Goal: Transaction & Acquisition: Purchase product/service

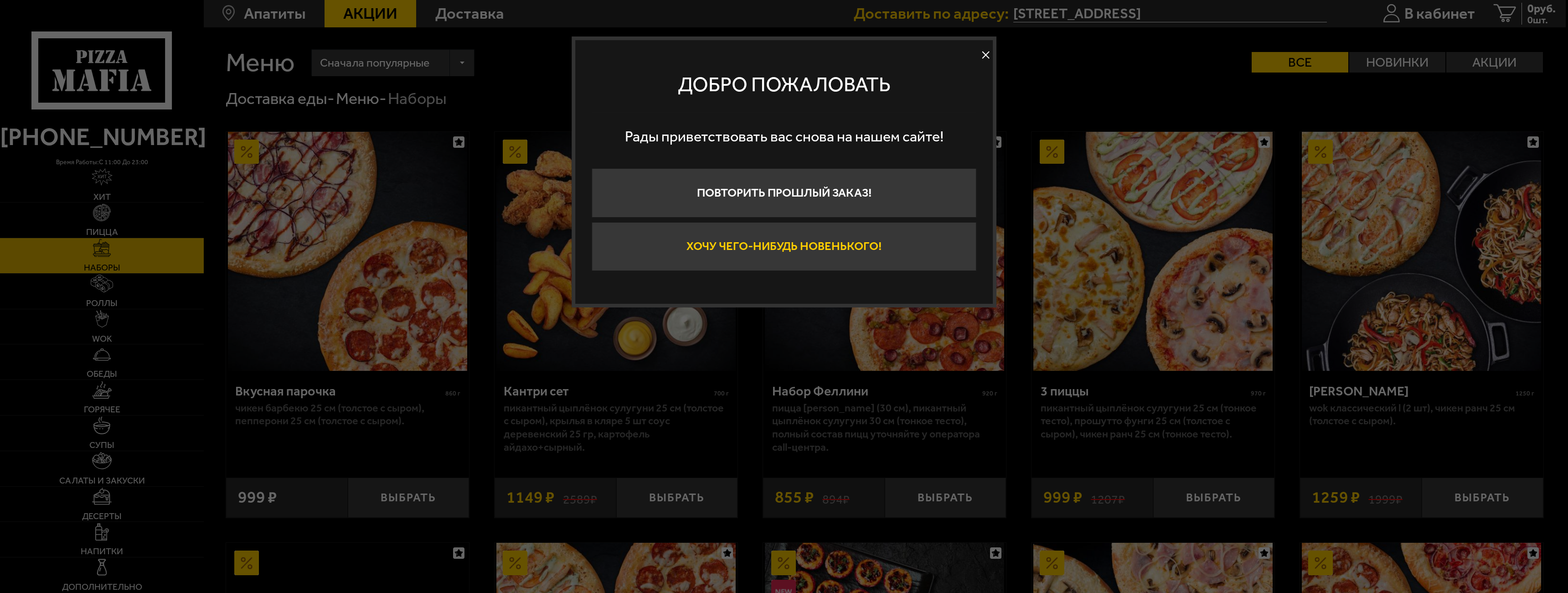
click at [839, 253] on button "Хочу чего-нибудь новенького!" at bounding box center [784, 246] width 385 height 49
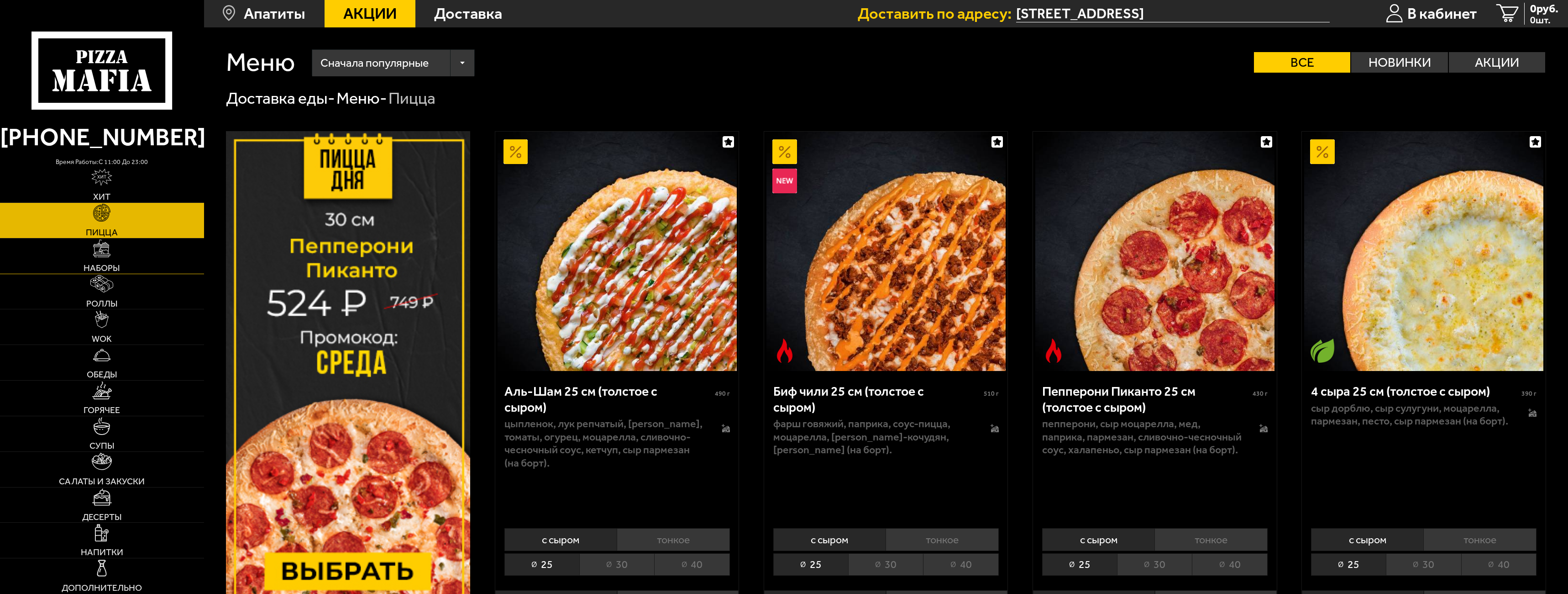
click at [104, 250] on img at bounding box center [101, 248] width 17 height 17
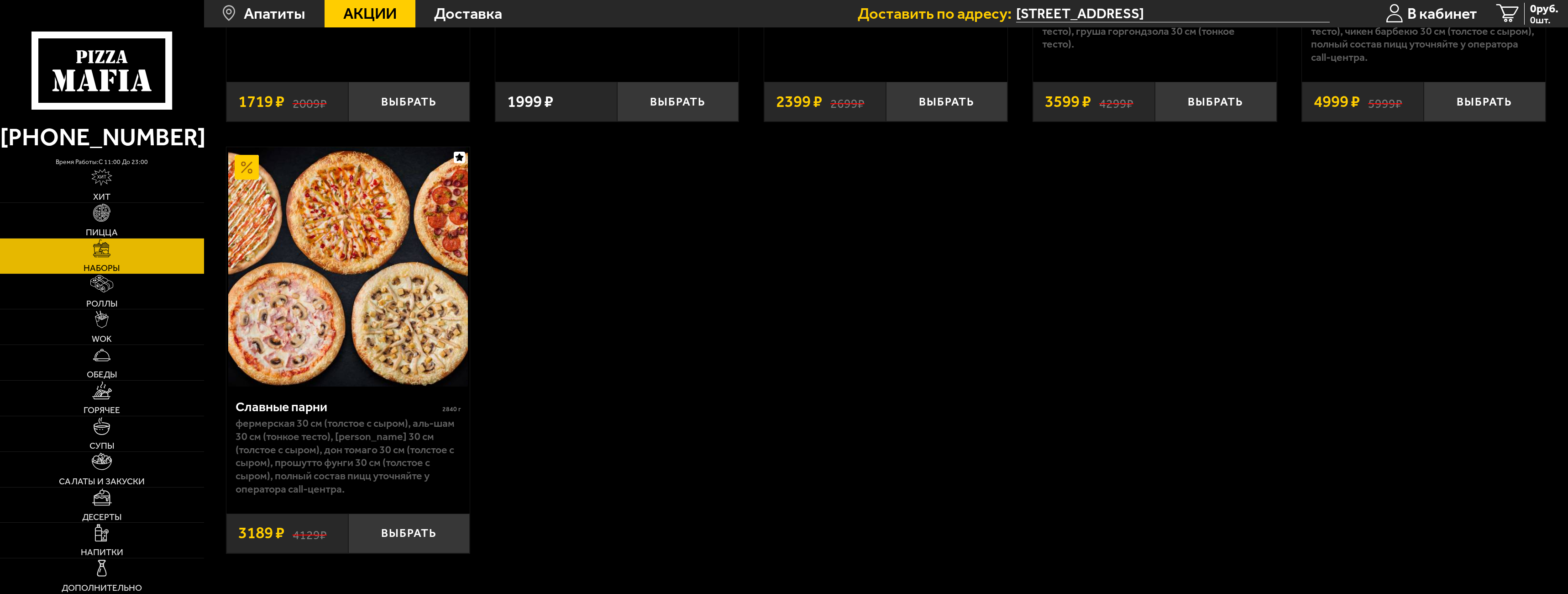
scroll to position [1279, 0]
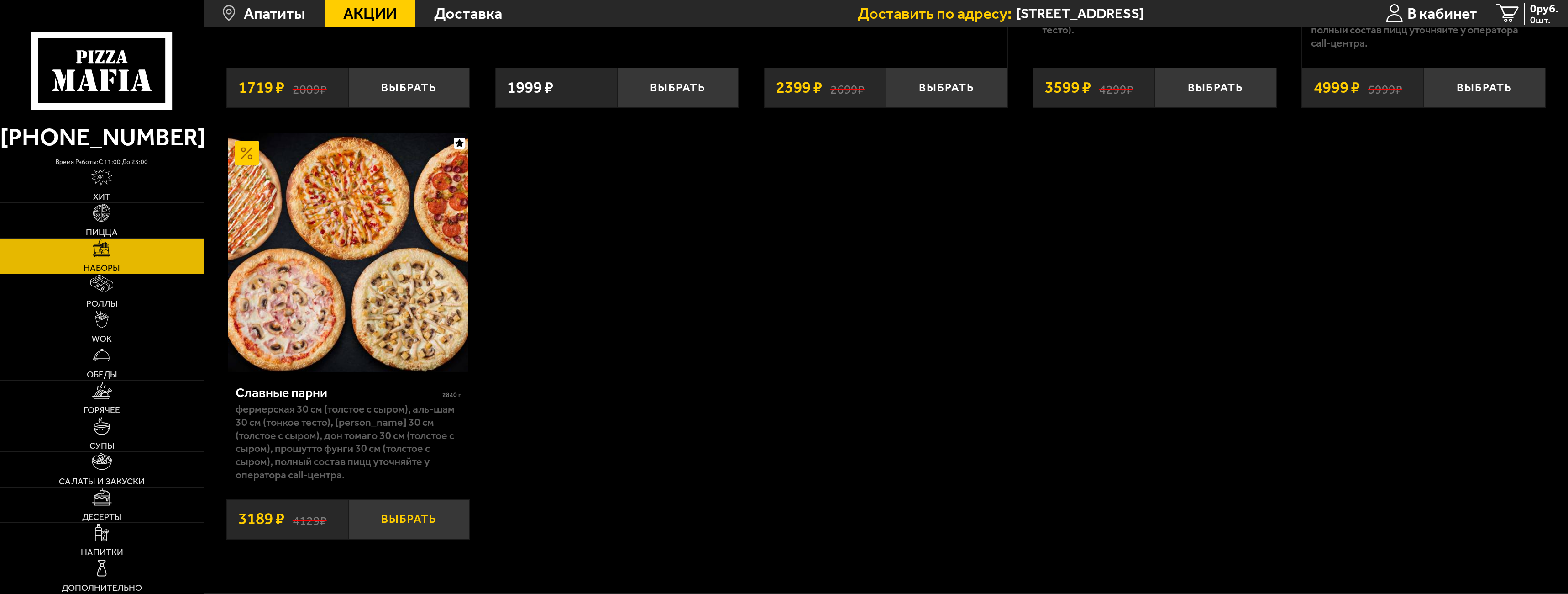
click at [393, 528] on button "Выбрать" at bounding box center [409, 520] width 122 height 40
click at [1520, 19] on span "1 шт." at bounding box center [1535, 20] width 48 height 10
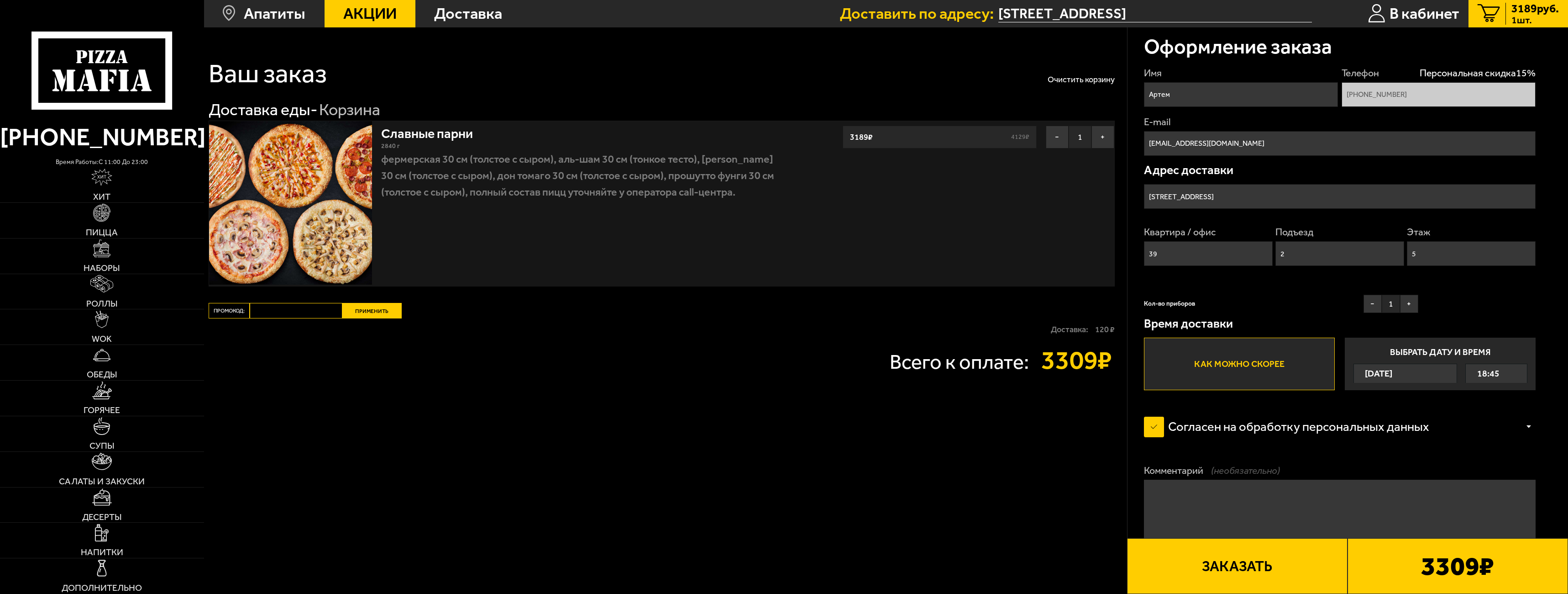
click at [1245, 563] on button "Заказать" at bounding box center [1236, 566] width 221 height 56
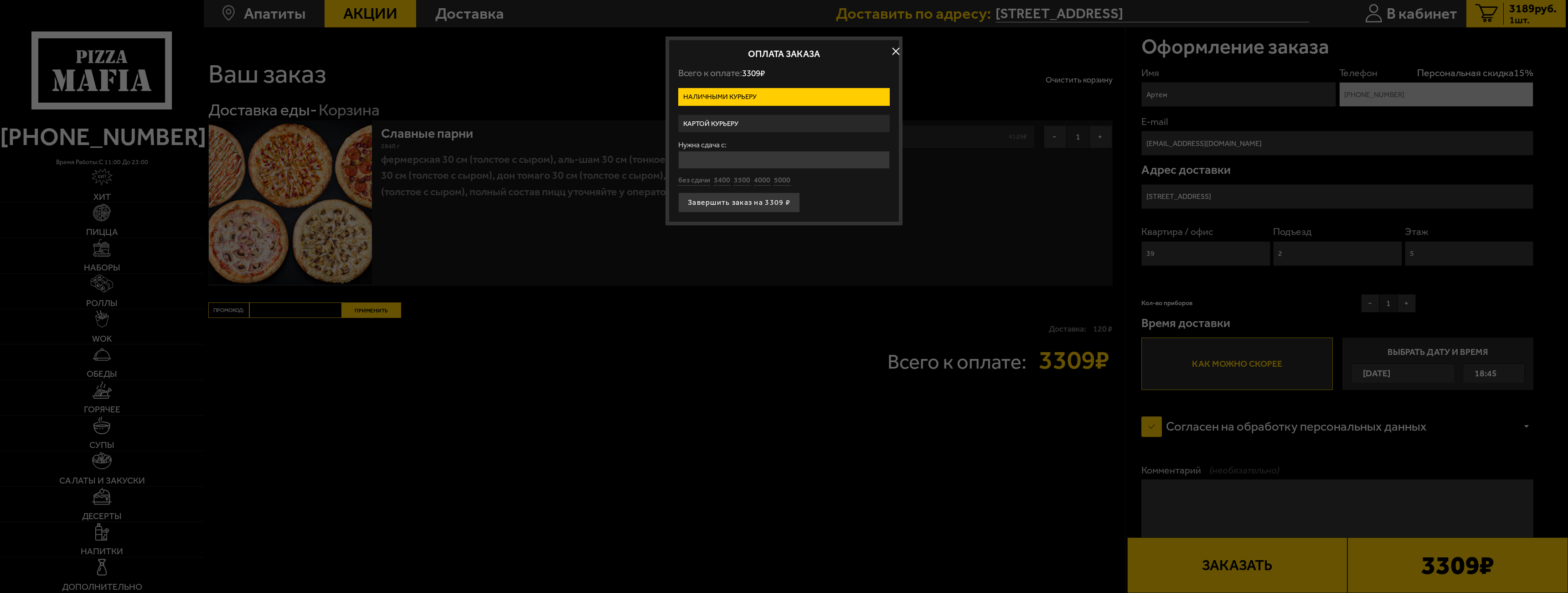
click at [735, 123] on label "Картой курьеру" at bounding box center [784, 124] width 212 height 18
click at [0, 0] on input "Картой курьеру" at bounding box center [0, 0] width 0 height 0
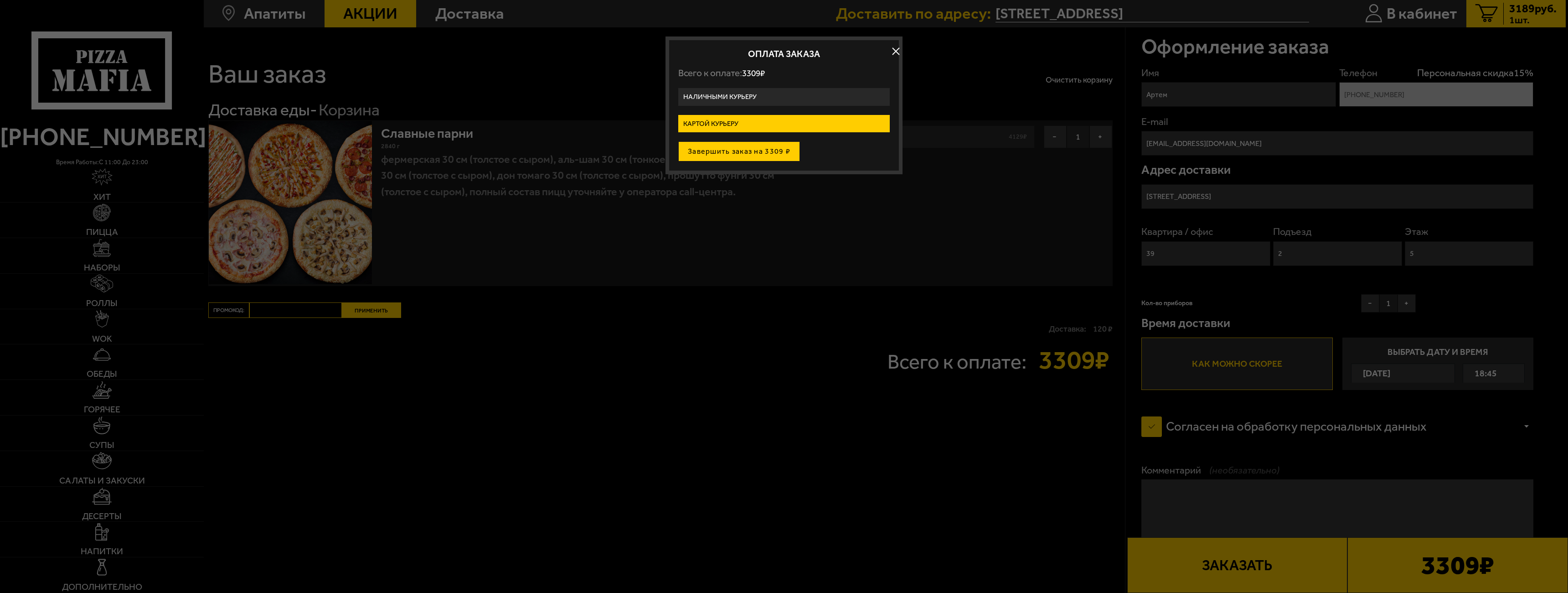
click at [746, 148] on button "Завершить заказ на 3309 ₽" at bounding box center [739, 151] width 122 height 20
